Goal: Task Accomplishment & Management: Complete application form

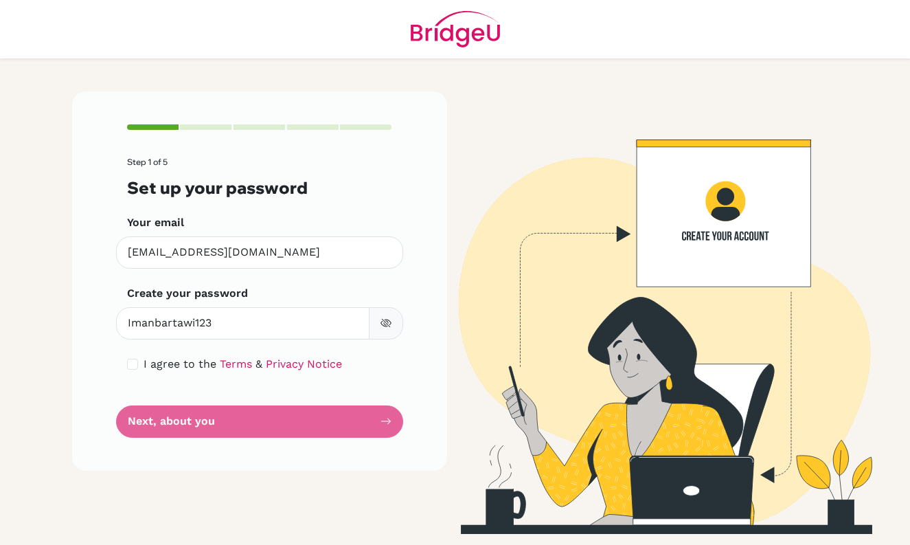
click at [323, 322] on input "Imanbartawi123" at bounding box center [242, 323] width 253 height 32
type input "Imanbartawi123"
click at [352, 275] on form "Step 1 of 5 Set up your password Your email [EMAIL_ADDRESS][DOMAIN_NAME] Invali…" at bounding box center [259, 297] width 265 height 280
click at [290, 437] on div "Step 1 of 5 Set up your password Your email [EMAIL_ADDRESS][DOMAIN_NAME] Invali…" at bounding box center [259, 280] width 375 height 379
click at [290, 420] on form "Step 1 of 5 Set up your password Your email [EMAIL_ADDRESS][DOMAIN_NAME] Invali…" at bounding box center [259, 297] width 265 height 280
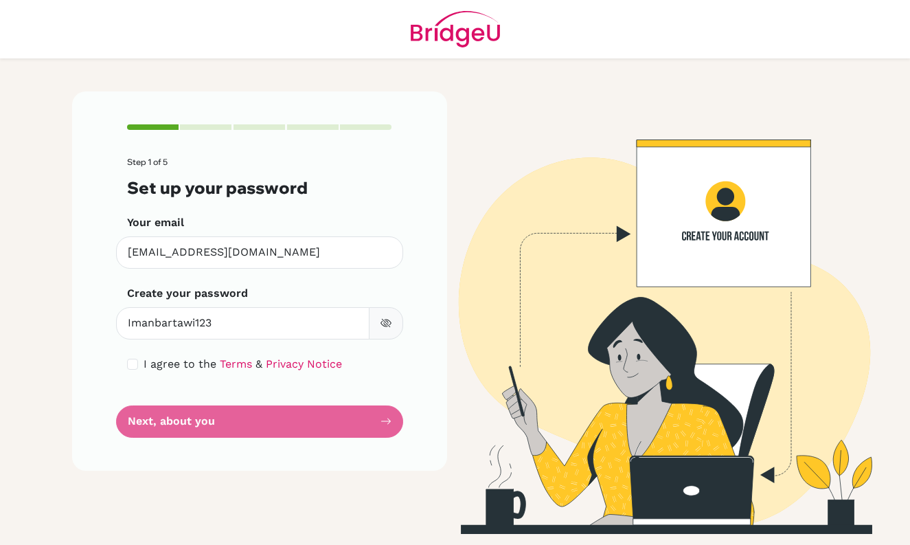
click at [390, 420] on form "Step 1 of 5 Set up your password Your email [EMAIL_ADDRESS][DOMAIN_NAME] Invali…" at bounding box center [259, 297] width 265 height 280
click at [391, 330] on button "button" at bounding box center [386, 323] width 34 height 32
click at [267, 358] on link "Privacy Notice" at bounding box center [304, 363] width 76 height 13
click at [141, 361] on div "I agree to the Terms & Privacy Notice" at bounding box center [259, 364] width 265 height 16
click at [135, 362] on input "checkbox" at bounding box center [132, 363] width 11 height 11
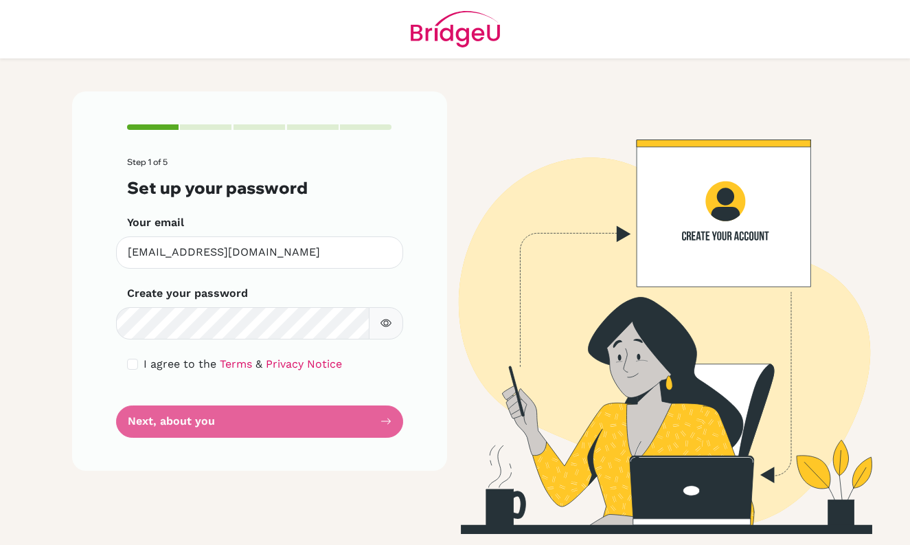
checkbox input "true"
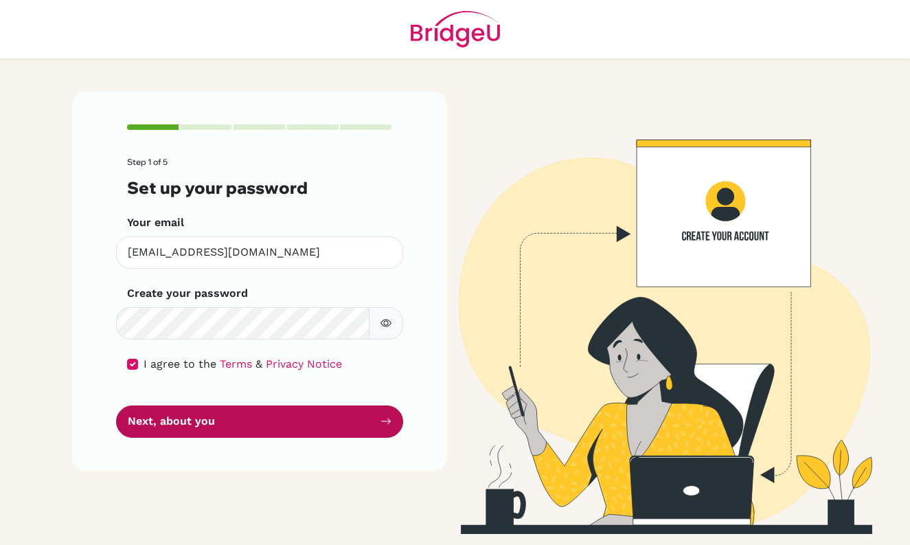
click at [217, 410] on button "Next, about you" at bounding box center [259, 421] width 287 height 32
